Goal: Transaction & Acquisition: Subscribe to service/newsletter

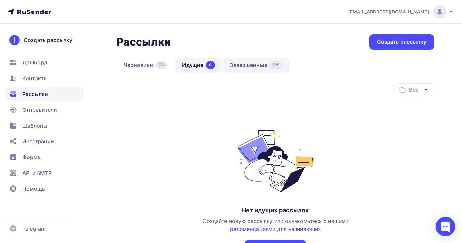
click at [254, 66] on link "Завершенные 195" at bounding box center [256, 65] width 67 height 15
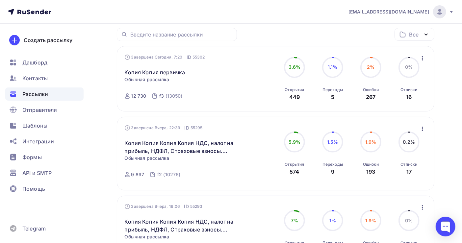
scroll to position [44, 0]
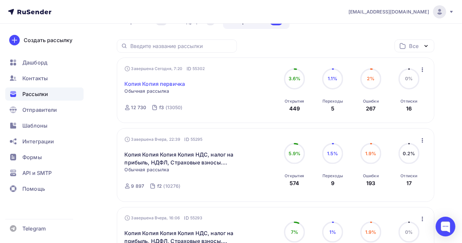
click at [176, 83] on link "Копия Копия первичка" at bounding box center [155, 84] width 61 height 8
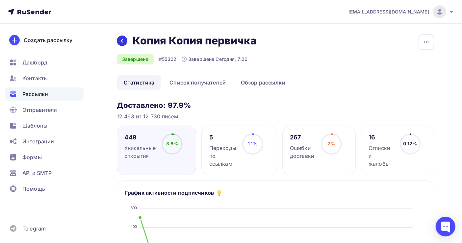
click at [120, 42] on icon at bounding box center [122, 40] width 5 height 5
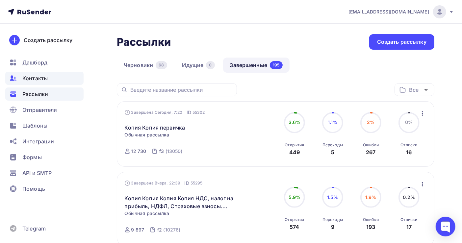
click at [35, 73] on div "Контакты" at bounding box center [44, 78] width 78 height 13
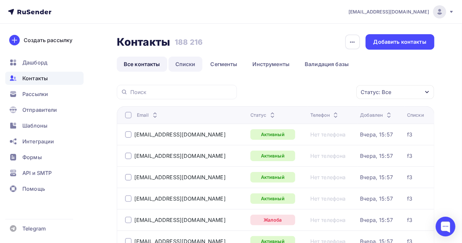
click at [184, 63] on link "Списки" at bounding box center [186, 64] width 34 height 15
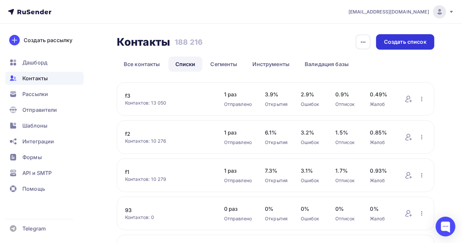
click at [401, 42] on div "Создать список" at bounding box center [405, 42] width 42 height 8
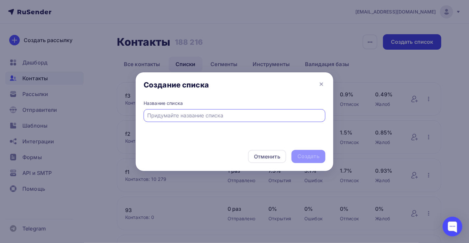
type input "[PERSON_NAME]"
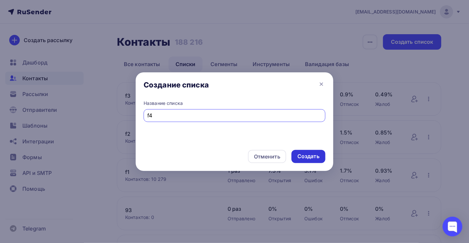
type input "f4"
click at [303, 156] on div "Создать" at bounding box center [308, 157] width 22 height 8
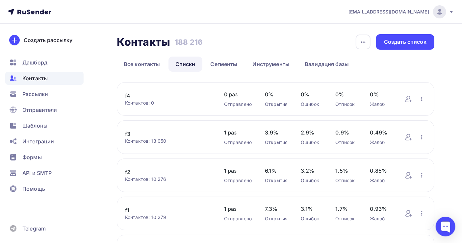
click at [128, 94] on link "f4" at bounding box center [168, 96] width 86 height 8
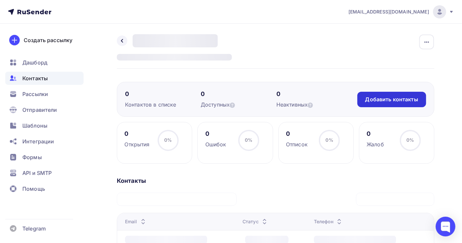
click at [385, 99] on div "Добавить контакты" at bounding box center [392, 100] width 53 height 8
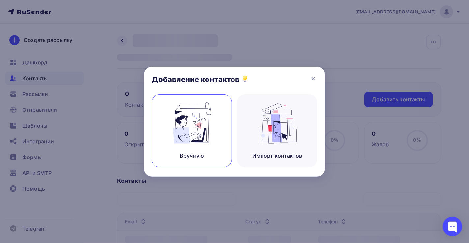
click at [181, 142] on img at bounding box center [192, 123] width 44 height 42
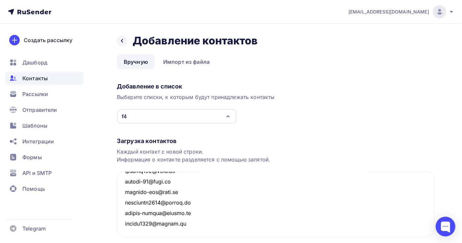
scroll to position [46, 0]
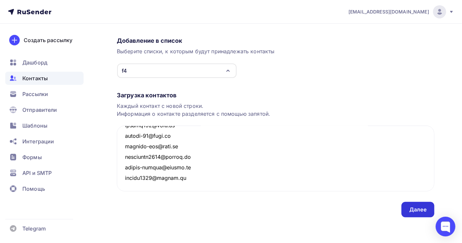
type textarea "[PERSON_NAME][EMAIL_ADDRESS][DOMAIN_NAME] [EMAIL_ADDRESS][DOMAIN_NAME] [EMAIL_A…"
click at [419, 206] on div "Далее" at bounding box center [418, 210] width 17 height 8
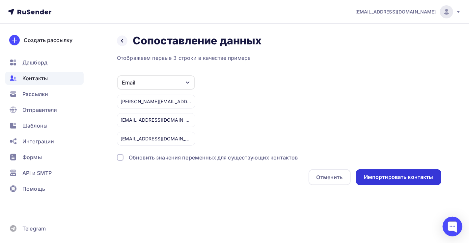
click at [411, 176] on div "Импортировать контакты" at bounding box center [399, 178] width 70 height 8
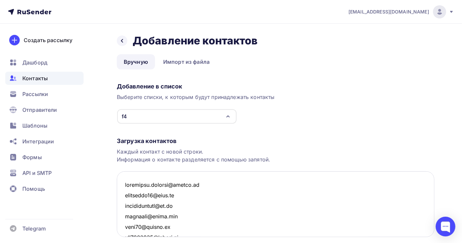
scroll to position [148820, 0]
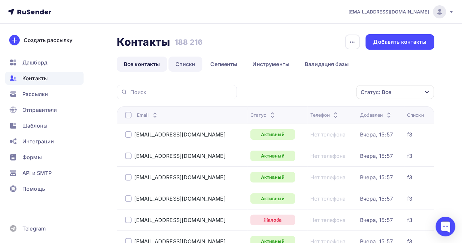
click at [189, 67] on link "Списки" at bounding box center [186, 64] width 34 height 15
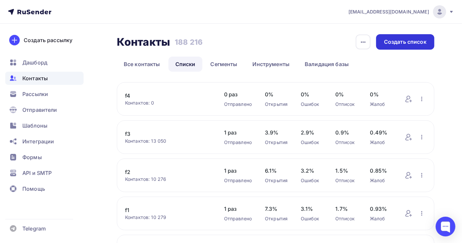
click at [396, 41] on div "Создать список" at bounding box center [405, 42] width 42 height 8
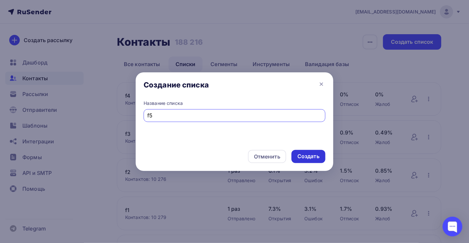
type input "f5"
click at [323, 160] on div "Создать" at bounding box center [309, 156] width 34 height 13
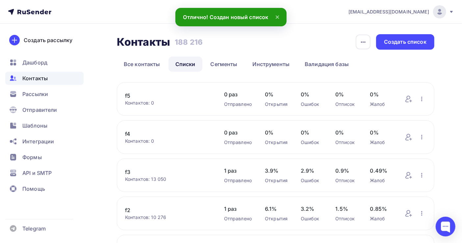
click at [128, 95] on link "f5" at bounding box center [168, 96] width 86 height 8
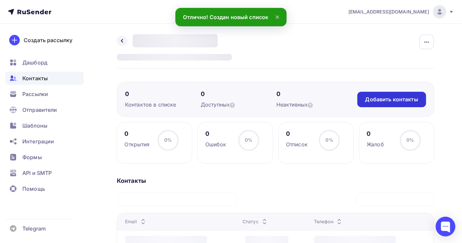
click at [390, 101] on div "Добавить контакты" at bounding box center [392, 100] width 53 height 8
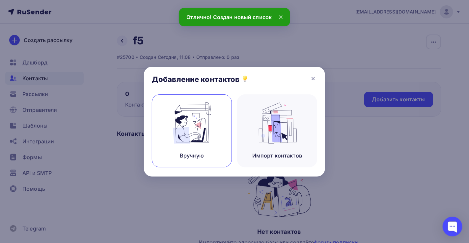
click at [203, 146] on div "Вручную" at bounding box center [192, 131] width 80 height 73
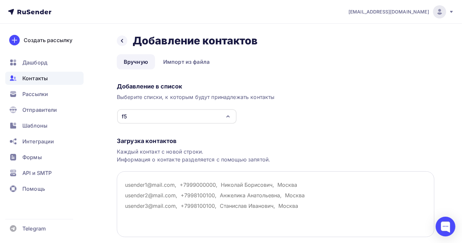
click at [153, 181] on textarea at bounding box center [276, 205] width 318 height 66
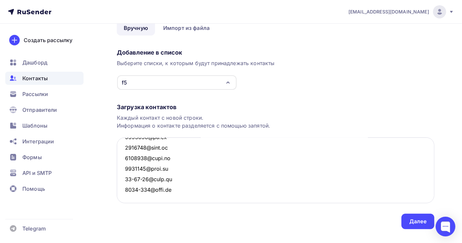
scroll to position [46, 0]
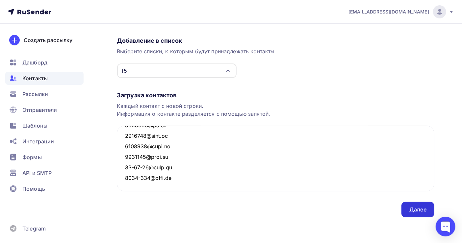
type textarea "[EMAIL_ADDRESS][DOMAIN_NAME] [EMAIL_ADDRESS][DOMAIN_NAME] [EMAIL_ADDRESS][DOMAI…"
click at [420, 207] on div "Далее" at bounding box center [418, 210] width 17 height 8
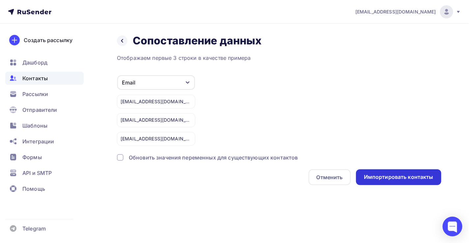
click at [401, 174] on div "Импортировать контакты" at bounding box center [399, 178] width 70 height 8
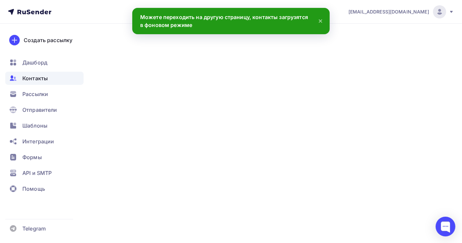
scroll to position [146554, 0]
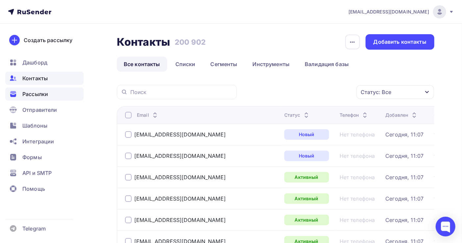
click at [39, 95] on span "Рассылки" at bounding box center [35, 94] width 26 height 8
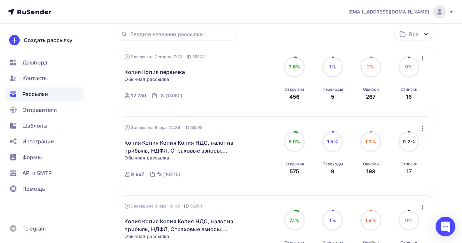
scroll to position [44, 0]
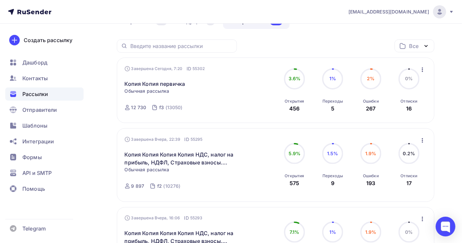
click at [422, 71] on icon "button" at bounding box center [423, 70] width 8 height 8
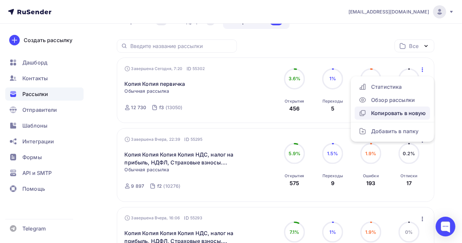
click at [395, 112] on div "Копировать в новую" at bounding box center [393, 113] width 68 height 8
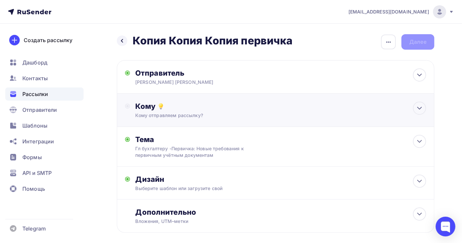
click at [216, 109] on div "Кому" at bounding box center [280, 106] width 291 height 9
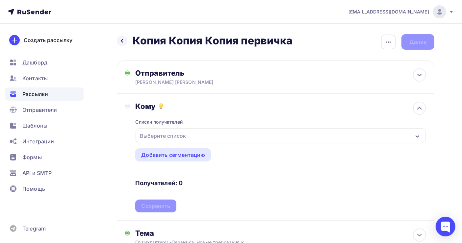
click at [170, 136] on div "Выберите список" at bounding box center [162, 136] width 51 height 12
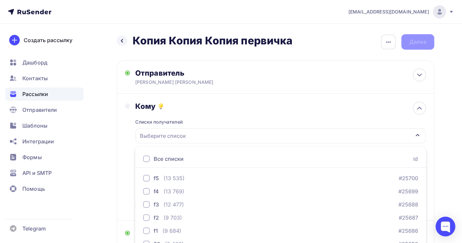
scroll to position [74, 0]
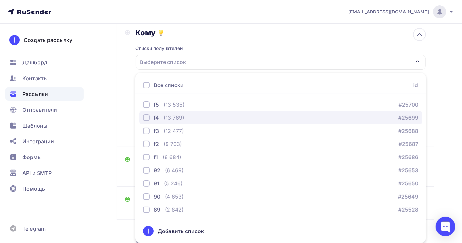
click at [178, 118] on div "(13 769)" at bounding box center [174, 118] width 21 height 8
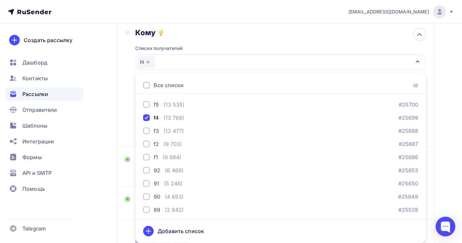
click at [444, 136] on div "Назад Копия Копия Копия первичка Копия Копия Копия первичка Закончить позже Пер…" at bounding box center [231, 123] width 462 height 346
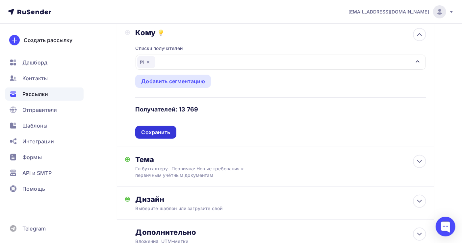
click at [162, 131] on div "Сохранить" at bounding box center [155, 133] width 29 height 8
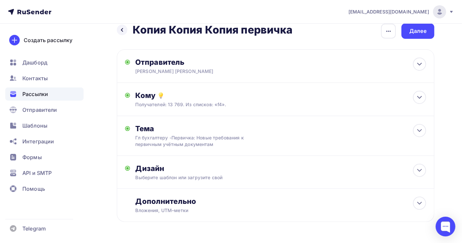
scroll to position [0, 0]
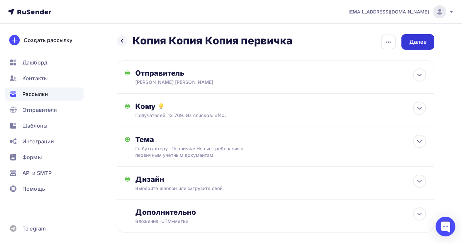
click at [414, 43] on div "Далее" at bounding box center [418, 42] width 17 height 8
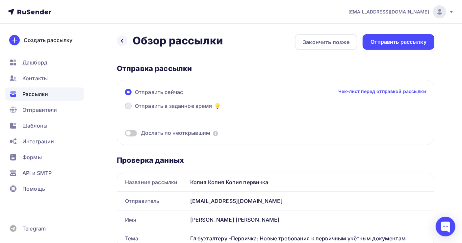
click at [138, 107] on span "Отправить в заданное время" at bounding box center [173, 106] width 77 height 8
click at [135, 110] on input "Отправить в заданное время" at bounding box center [135, 110] width 0 height 0
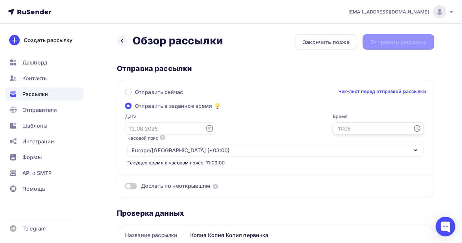
click at [333, 132] on input "text" at bounding box center [378, 129] width 91 height 13
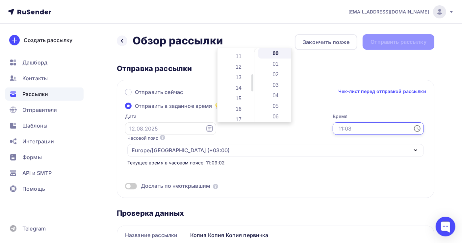
scroll to position [132, 0]
click at [235, 66] on li "14" at bounding box center [240, 69] width 36 height 11
click at [273, 64] on li "01" at bounding box center [277, 64] width 36 height 11
type input "14:01"
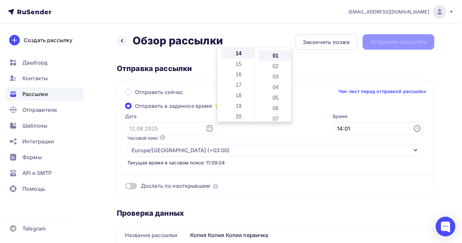
scroll to position [11, 0]
click at [161, 130] on input "text" at bounding box center [170, 129] width 91 height 13
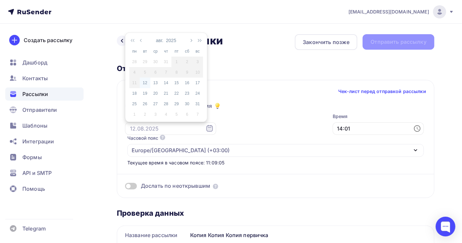
click at [145, 82] on div "12" at bounding box center [145, 83] width 11 height 6
type input "[DATE]"
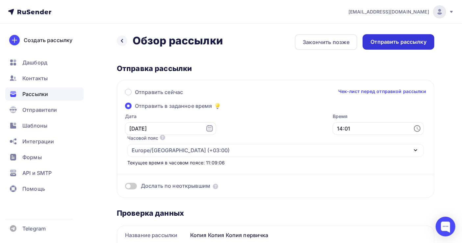
click at [395, 42] on div "Отправить рассылку" at bounding box center [399, 42] width 56 height 8
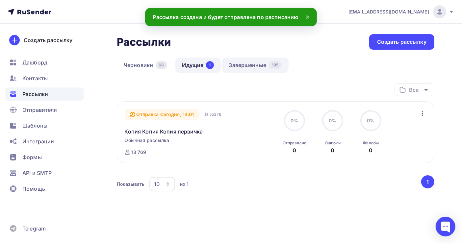
click at [247, 67] on link "Завершенные 195" at bounding box center [255, 65] width 67 height 15
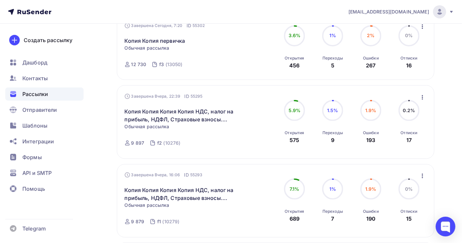
scroll to position [88, 0]
click at [422, 99] on icon "button" at bounding box center [423, 97] width 8 height 8
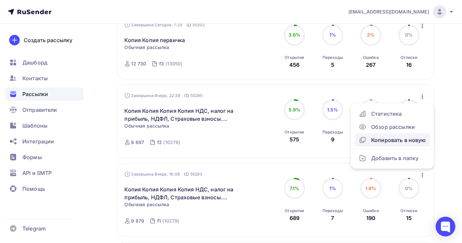
click at [393, 140] on div "Копировать в новую" at bounding box center [393, 140] width 68 height 8
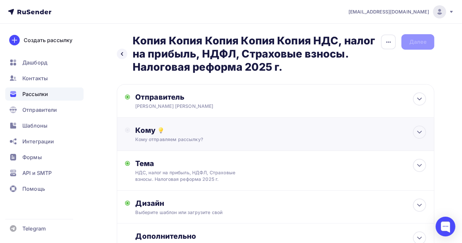
click at [173, 136] on div "Кому Кому отправляем рассылку? Списки получателей Выберите список Все списки id…" at bounding box center [280, 134] width 291 height 17
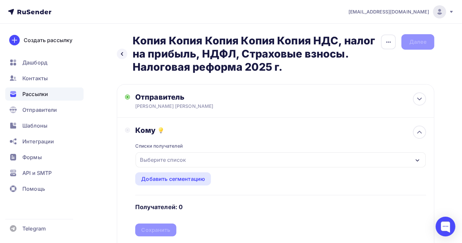
click at [174, 162] on div "Выберите список" at bounding box center [162, 160] width 51 height 12
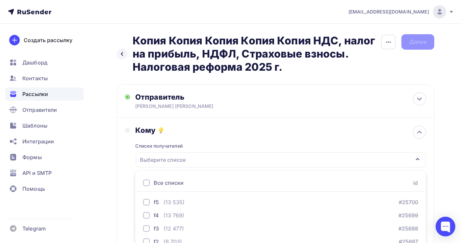
scroll to position [98, 0]
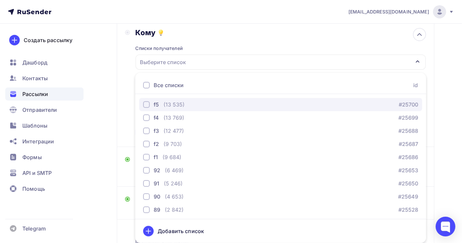
click at [173, 104] on div "(13 535)" at bounding box center [174, 105] width 21 height 8
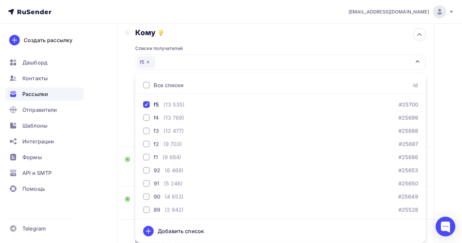
click at [445, 114] on div "Назад Копия Копия Копия Копия Копия НДС, налог на прибыль, НДФЛ, Страховые взно…" at bounding box center [231, 111] width 462 height 370
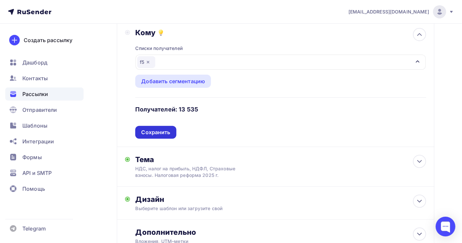
click at [157, 132] on div "Сохранить" at bounding box center [155, 133] width 29 height 8
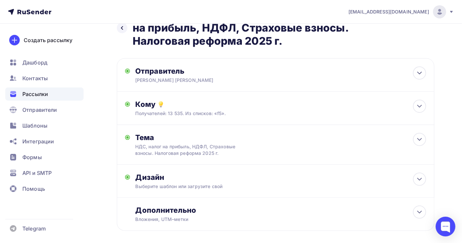
scroll to position [0, 0]
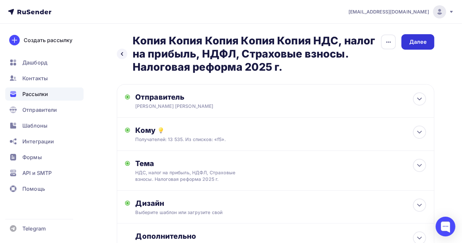
click at [428, 44] on div "Далее" at bounding box center [418, 41] width 33 height 15
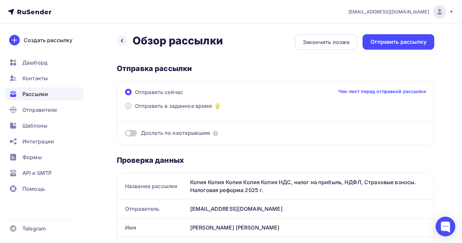
click at [173, 105] on span "Отправить в заданное время" at bounding box center [173, 106] width 77 height 8
click at [135, 110] on input "Отправить в заданное время" at bounding box center [135, 110] width 0 height 0
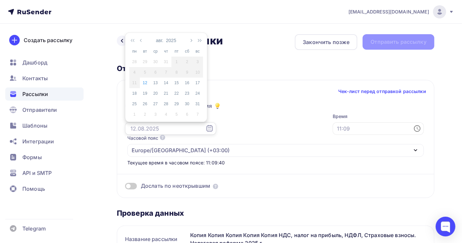
click at [140, 127] on input "text" at bounding box center [170, 129] width 91 height 13
click at [145, 82] on div "12" at bounding box center [145, 83] width 11 height 6
type input "[DATE]"
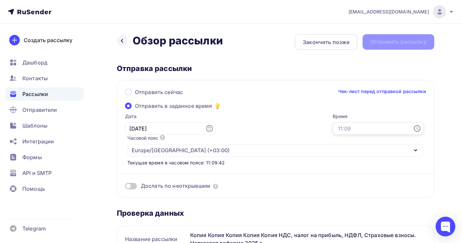
click at [333, 128] on input "text" at bounding box center [378, 129] width 91 height 13
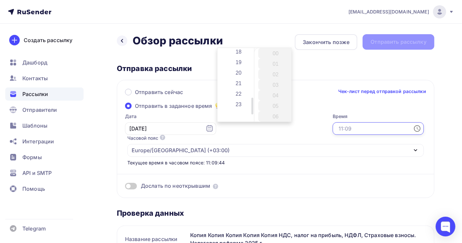
scroll to position [220, 0]
click at [237, 58] on li "21" at bounding box center [240, 55] width 36 height 11
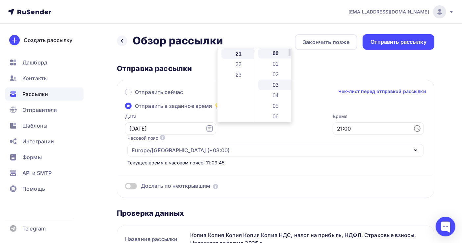
scroll to position [221, 0]
click at [280, 96] on li "04" at bounding box center [277, 95] width 36 height 11
type input "21:04"
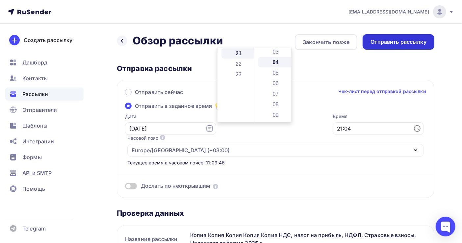
scroll to position [42, 0]
click at [397, 42] on div "Отправить рассылку" at bounding box center [399, 42] width 56 height 8
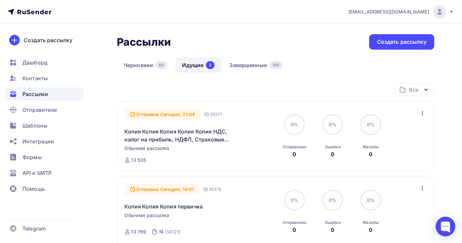
click at [41, 94] on span "Рассылки" at bounding box center [35, 94] width 26 height 8
